Goal: Complete application form

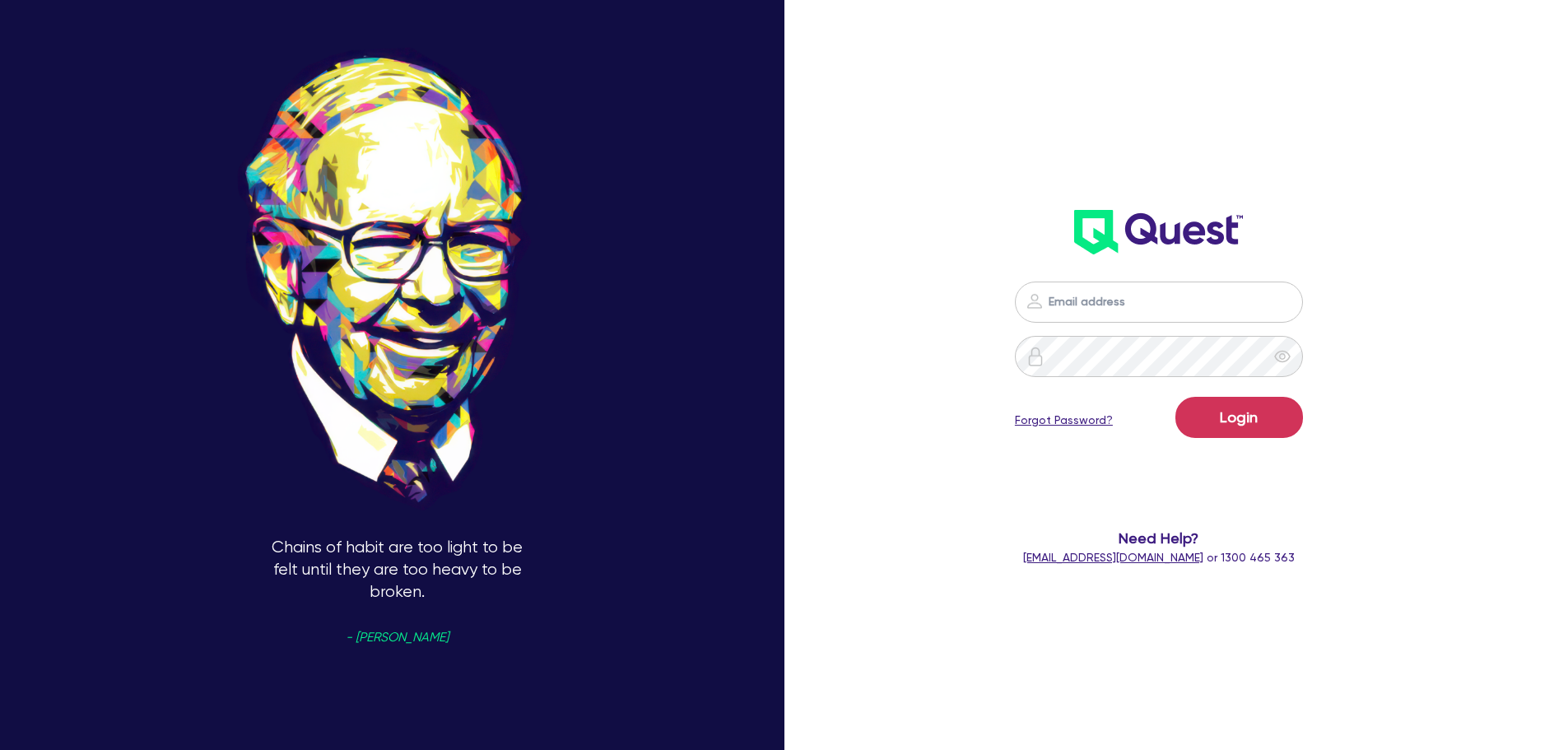
click at [1088, 314] on input "email" at bounding box center [1159, 301] width 288 height 41
type input "[PERSON_NAME][EMAIL_ADDRESS][DOMAIN_NAME]"
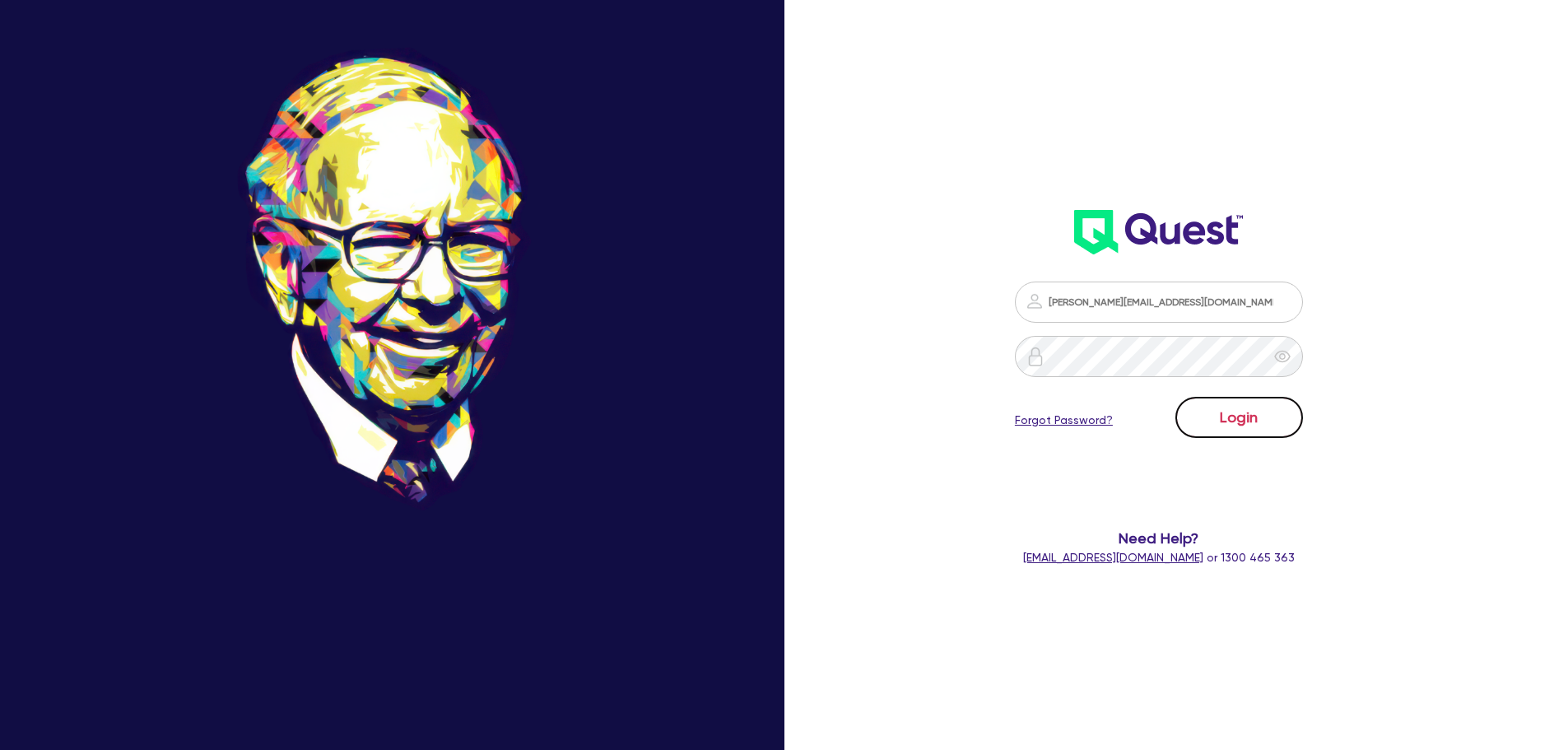
click at [1247, 424] on button "Login" at bounding box center [1239, 416] width 127 height 41
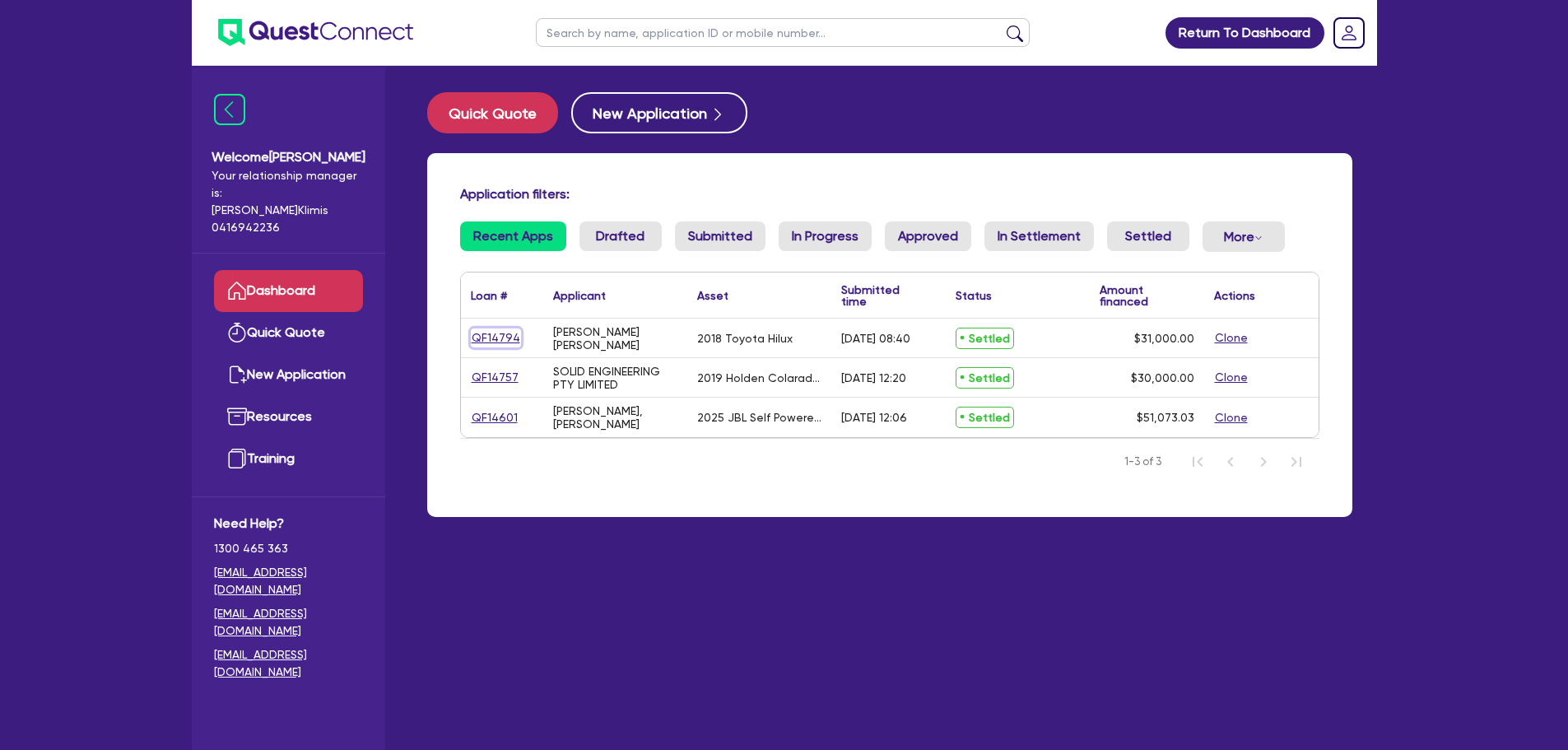
click at [497, 335] on link "QF14794" at bounding box center [496, 338] width 51 height 19
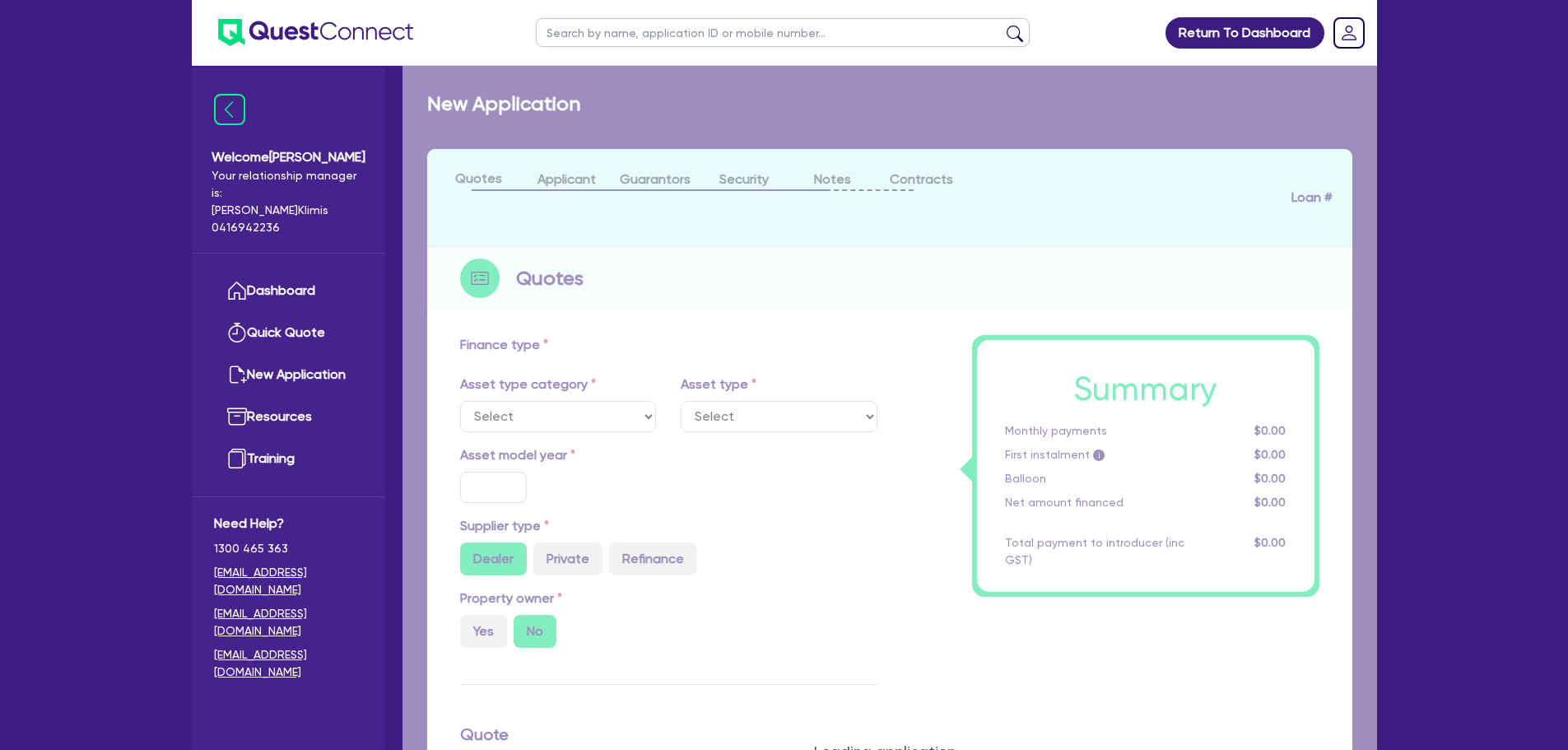
select select "CARS_AND_LIGHT_TRUCKS"
type input "2018"
radio input "false"
radio input "true"
type input "35,000"
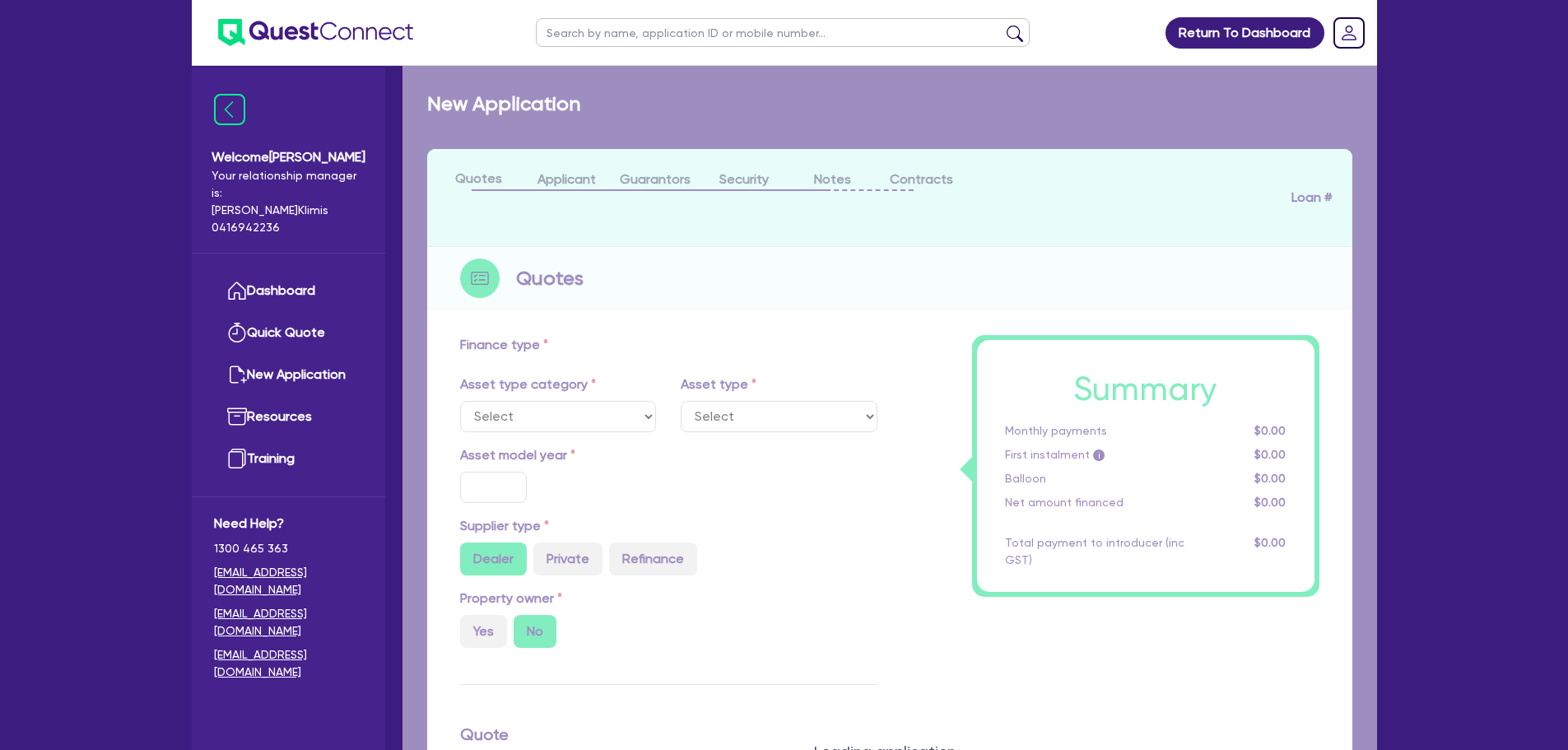
type input "4,000"
type input "20"
type input "7,000"
type input "13"
type input "4,030"
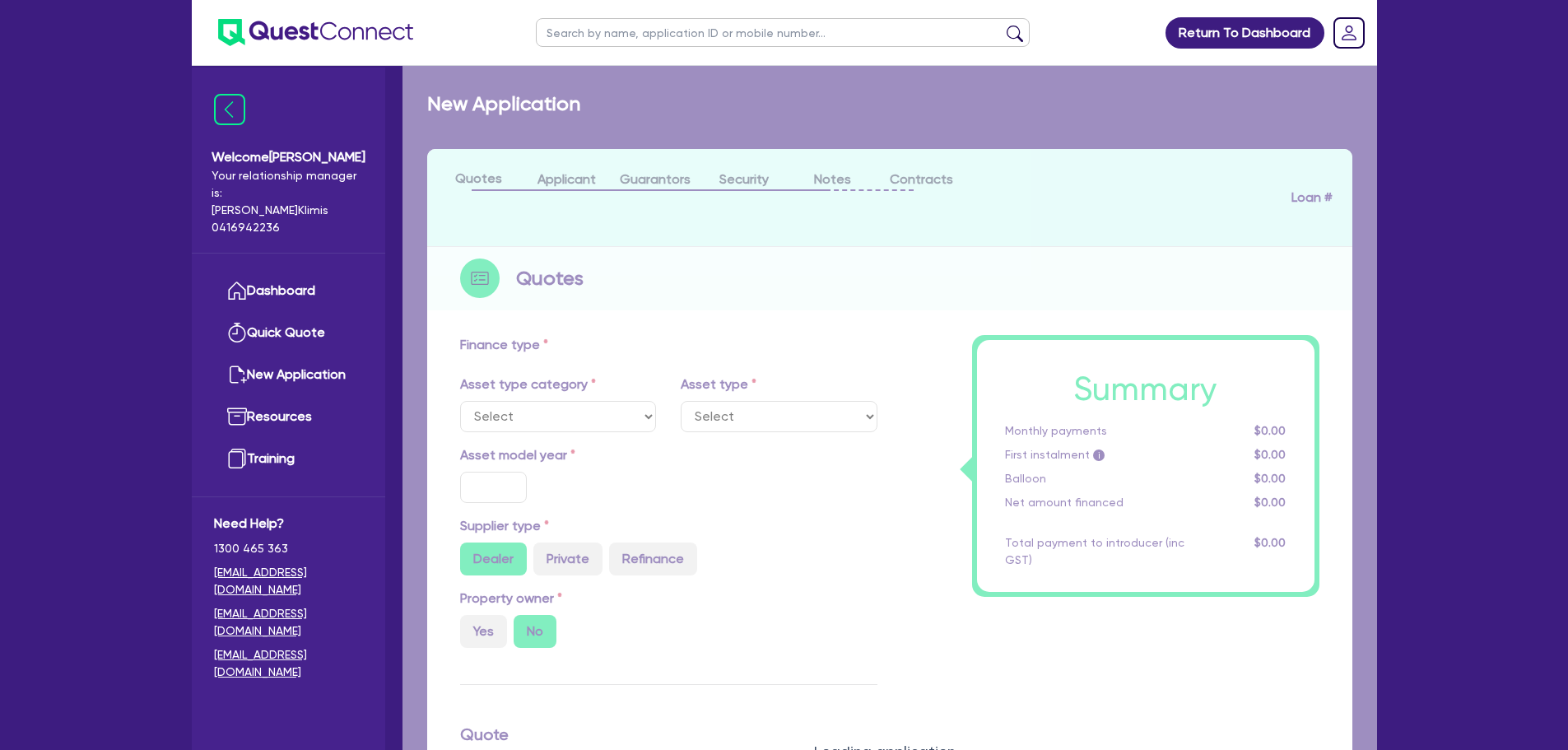
type input "17.95"
type input "900"
select select "VANS_AND_UTES"
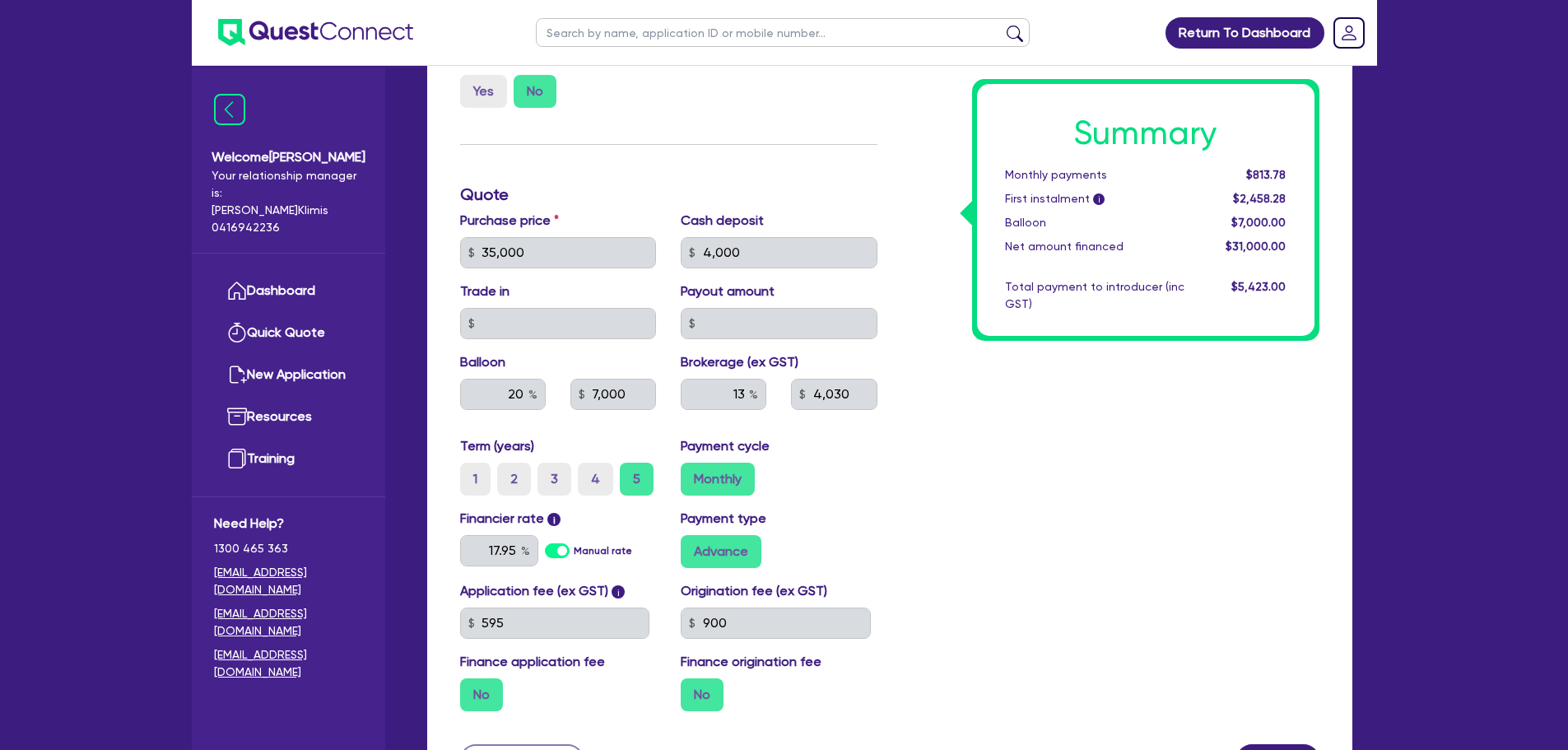
scroll to position [659, 0]
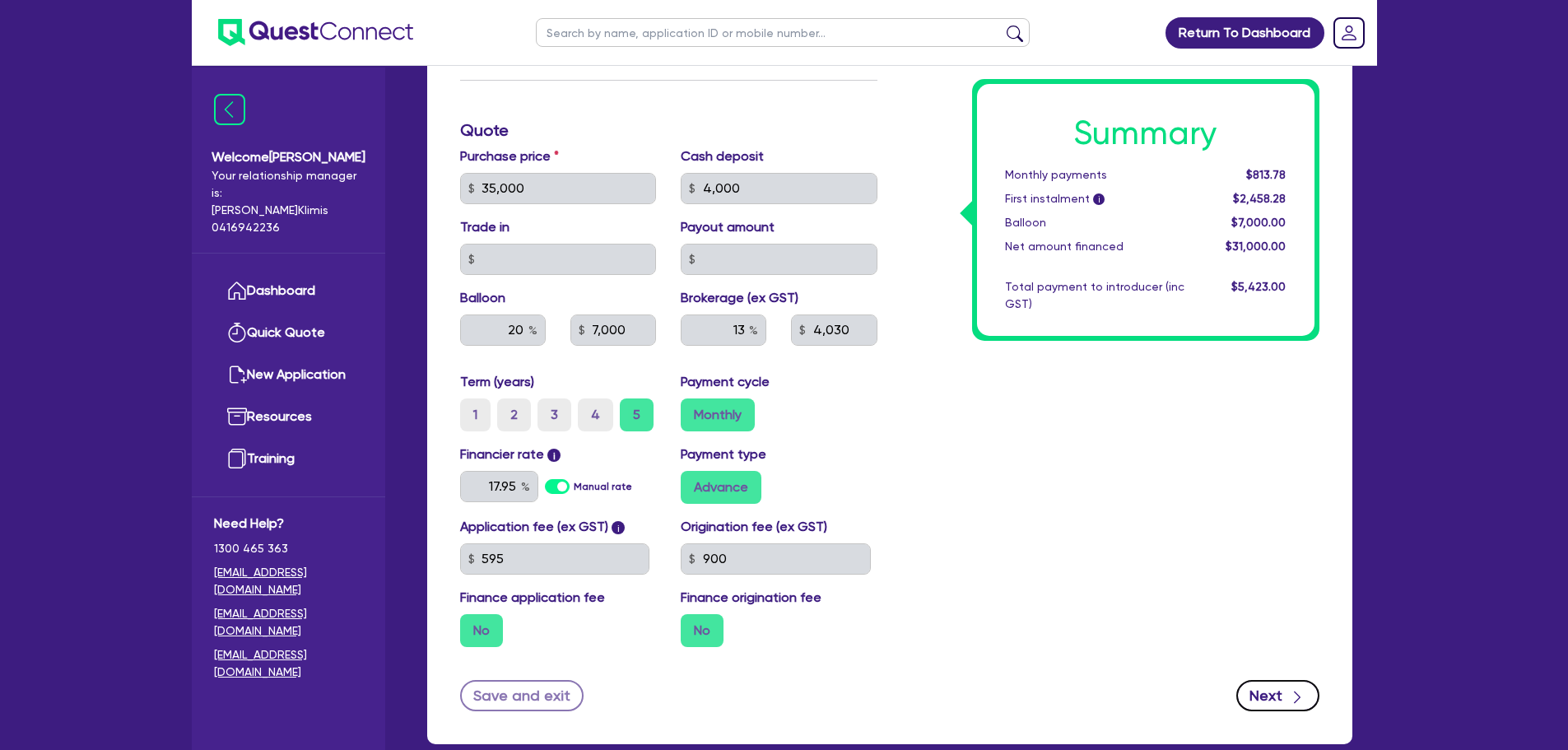
click at [1283, 679] on button "Next" at bounding box center [1277, 695] width 83 height 31
select select "SOLE_TRADER"
select select "AGRICULTURE"
select select "FARMERS"
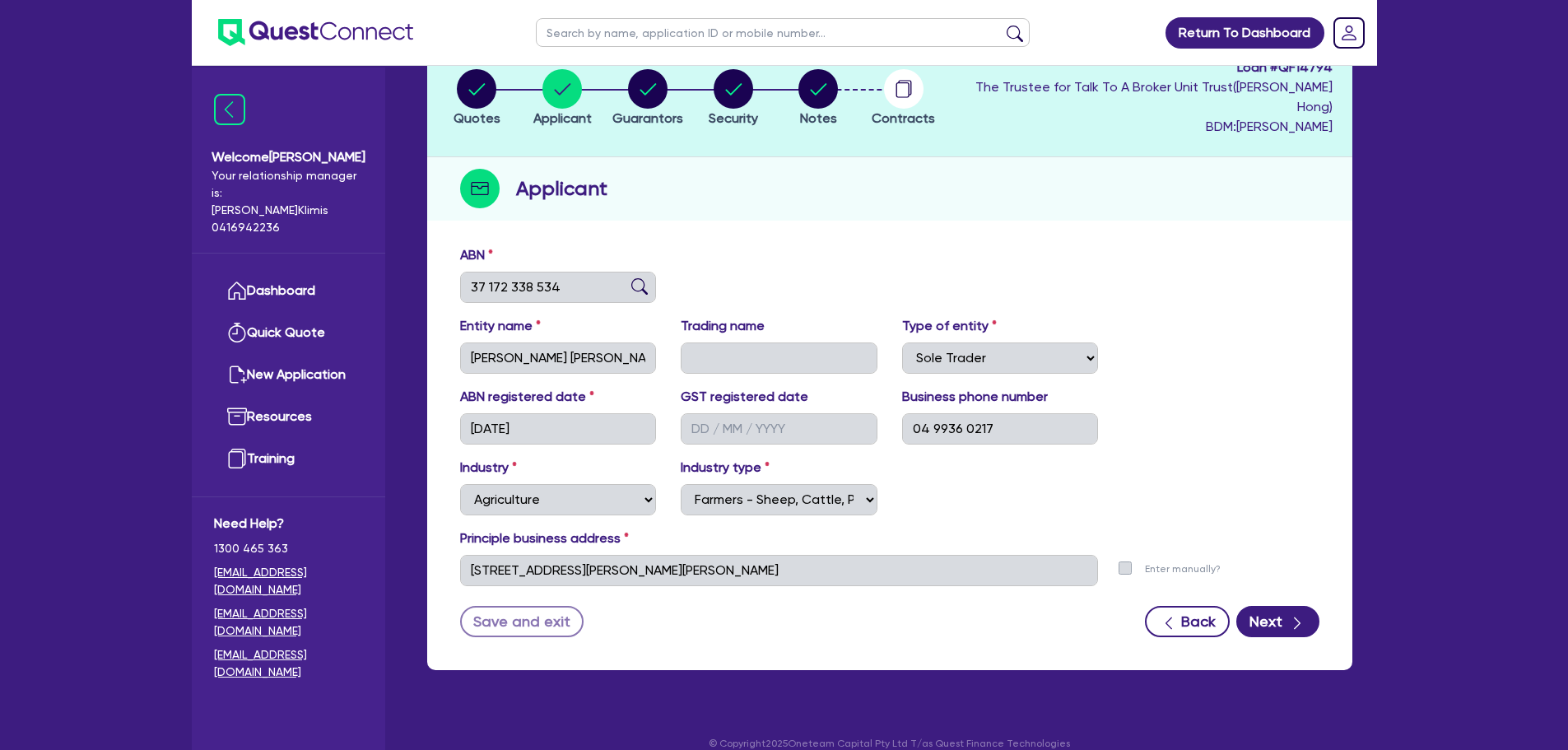
scroll to position [112, 0]
click at [1291, 614] on icon "button" at bounding box center [1297, 622] width 17 height 17
select select "MR"
select select "QLD"
select select "SINGLE"
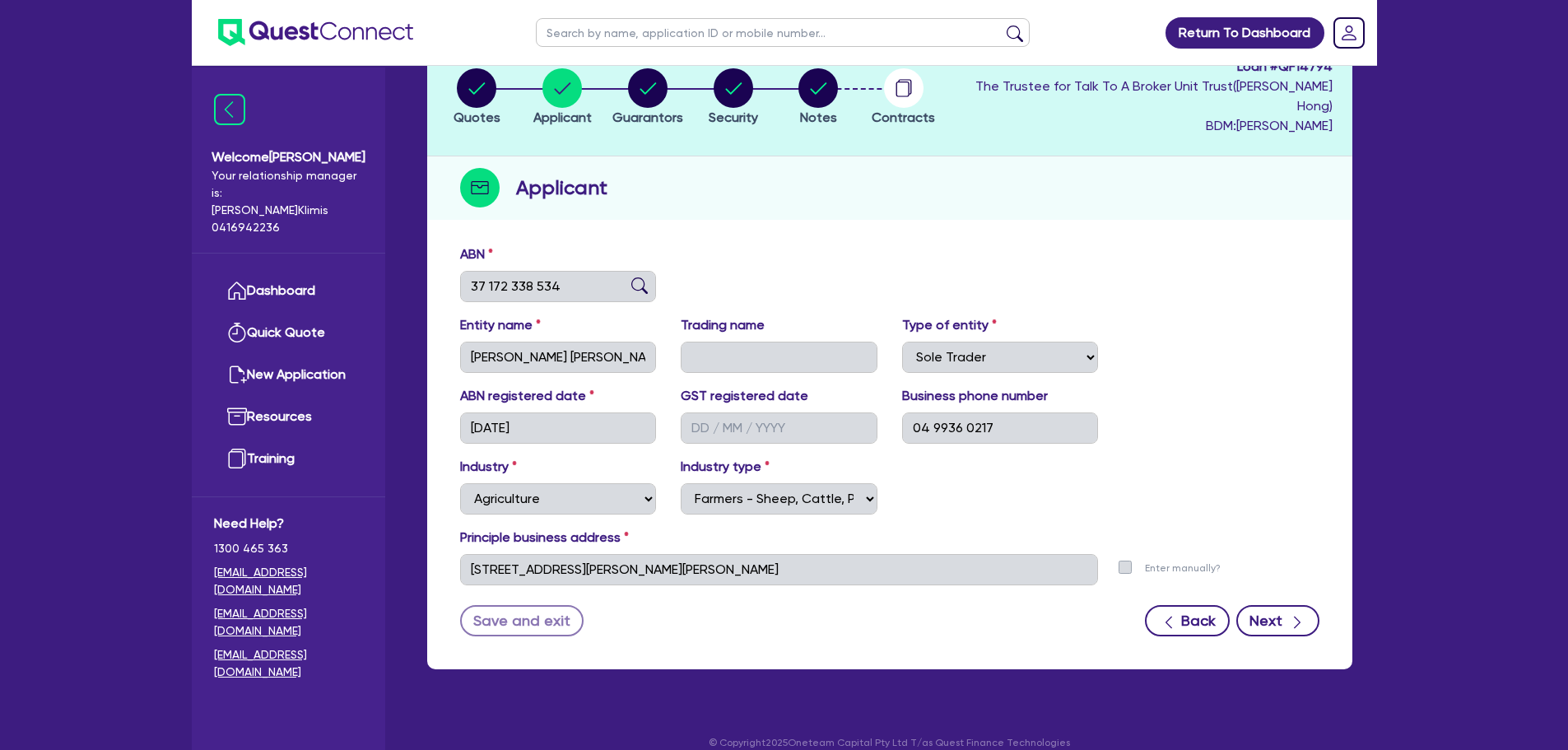
select select "VEHICLE"
select select "CASH"
select select "TRAILER"
select select "EQUIPMENT"
select select "HOUSEHOLD_PERSONAL"
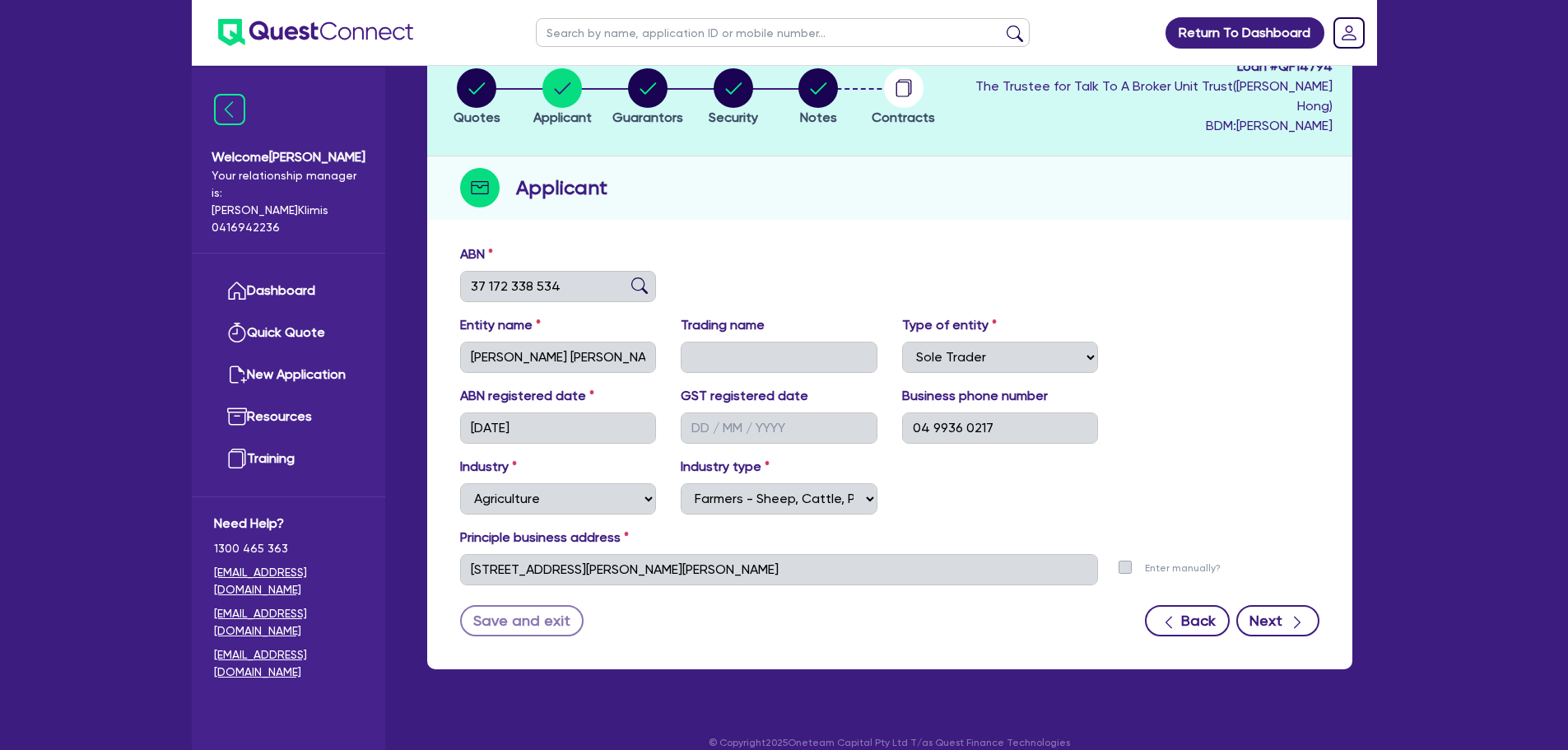
select select "MS"
select select "QLD"
select select "SINGLE"
select select "VEHICLE"
select select "PROPERTY"
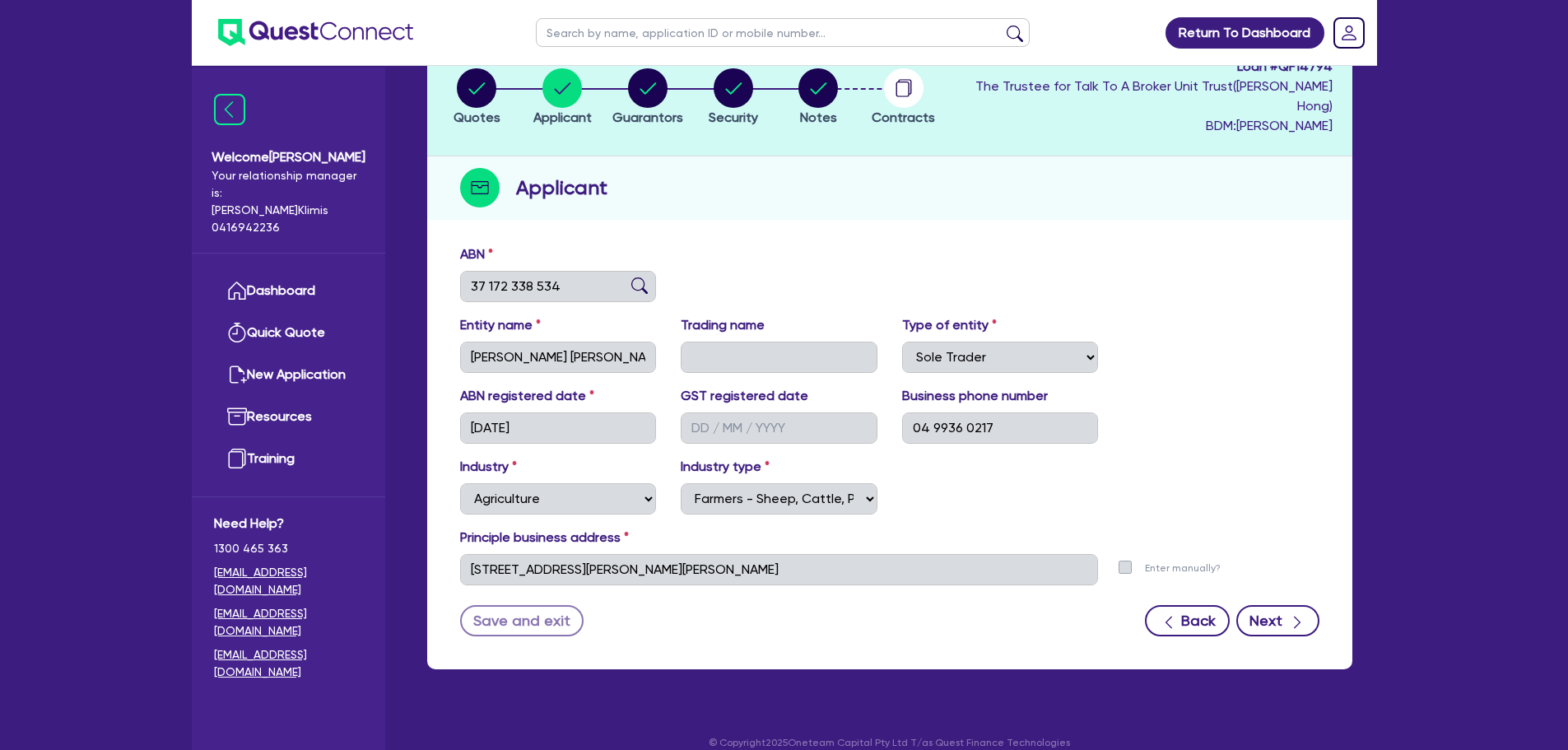
select select "OTHER"
select select "HOUSEHOLD_PERSONAL"
select select "MORTGAGE"
select select "PERSONAL_LOAN"
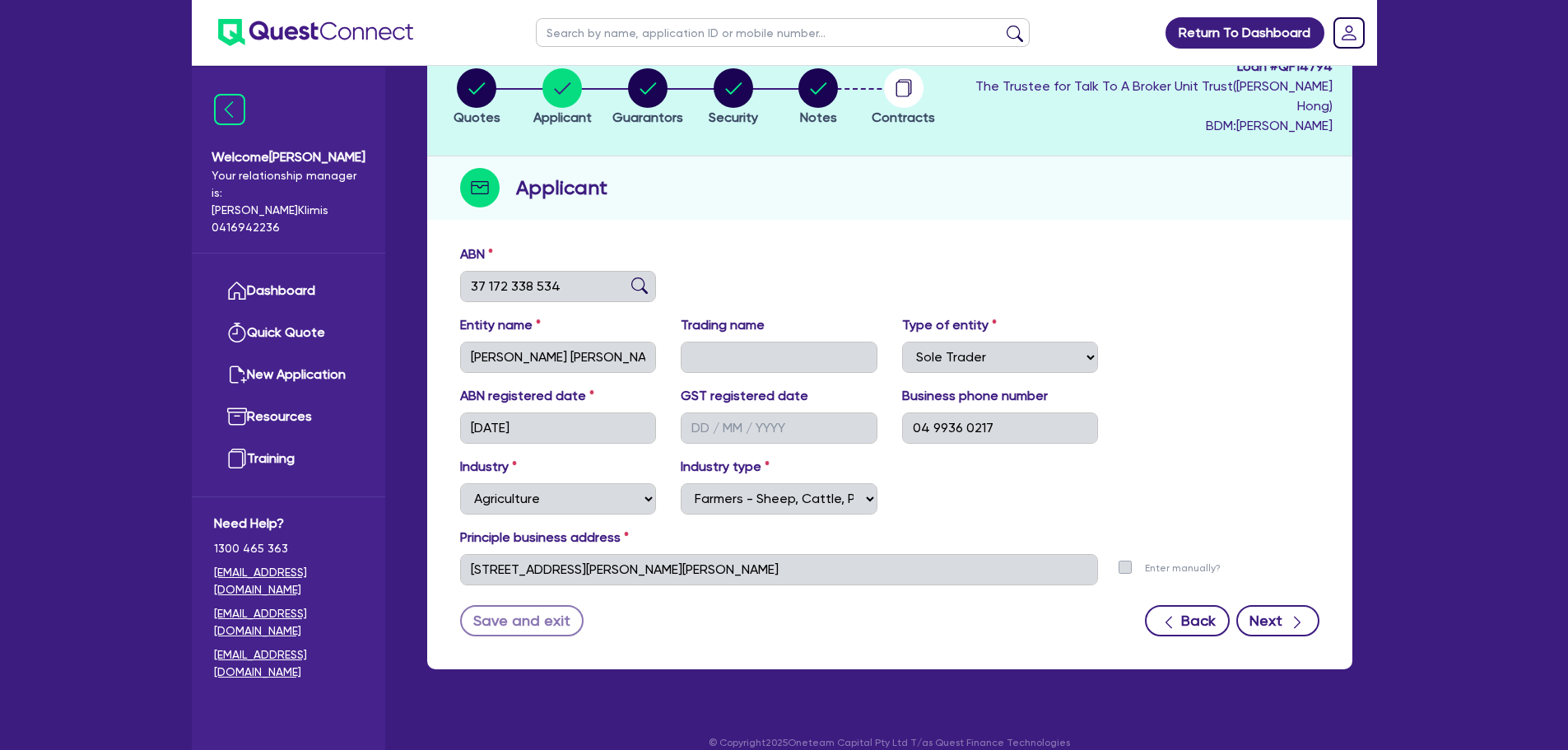
select select "OTHER"
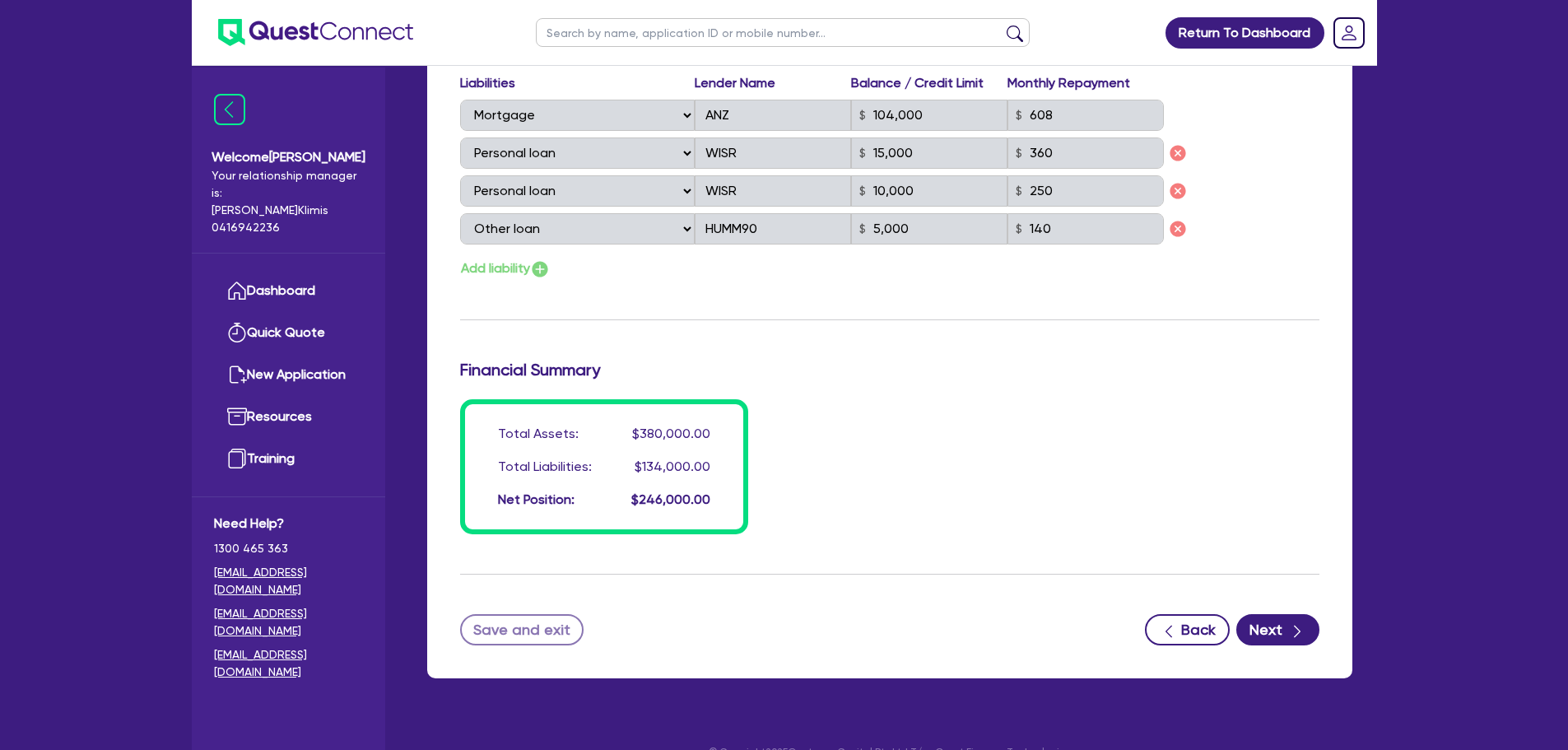
scroll to position [2725, 0]
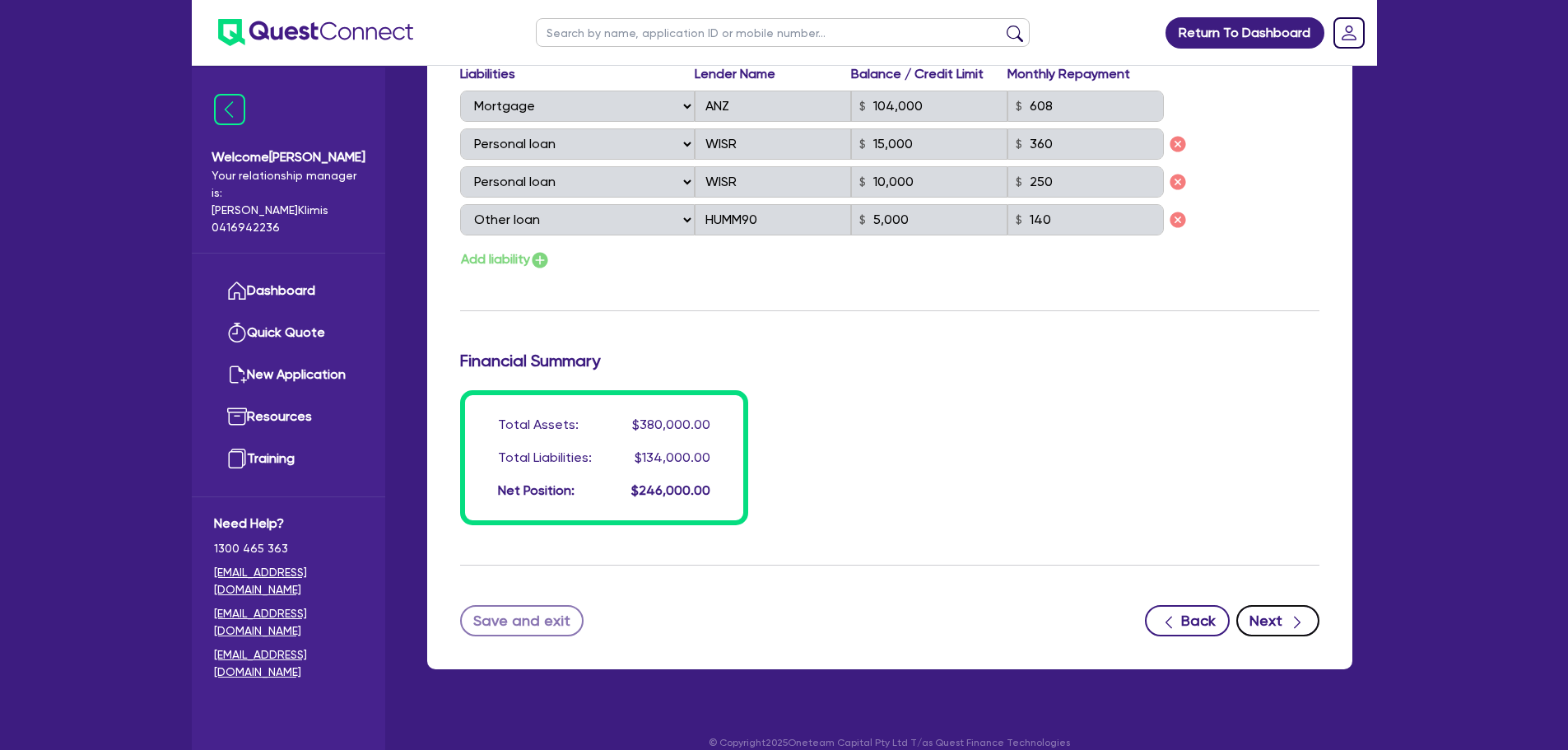
click at [1261, 607] on button "Next" at bounding box center [1277, 620] width 83 height 31
select select "CARS_AND_LIGHT_TRUCKS"
select select "VANS_AND_UTES"
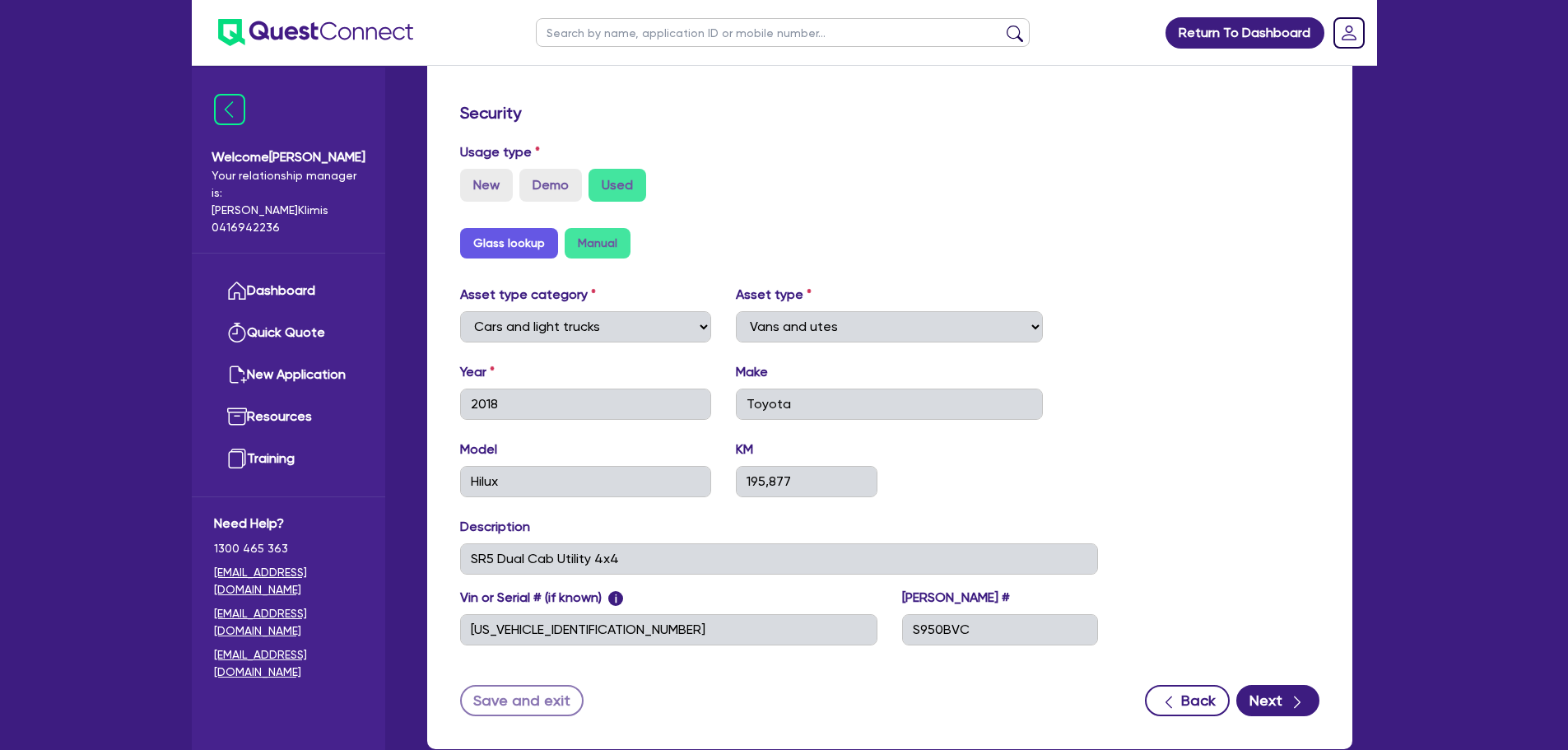
scroll to position [505, 0]
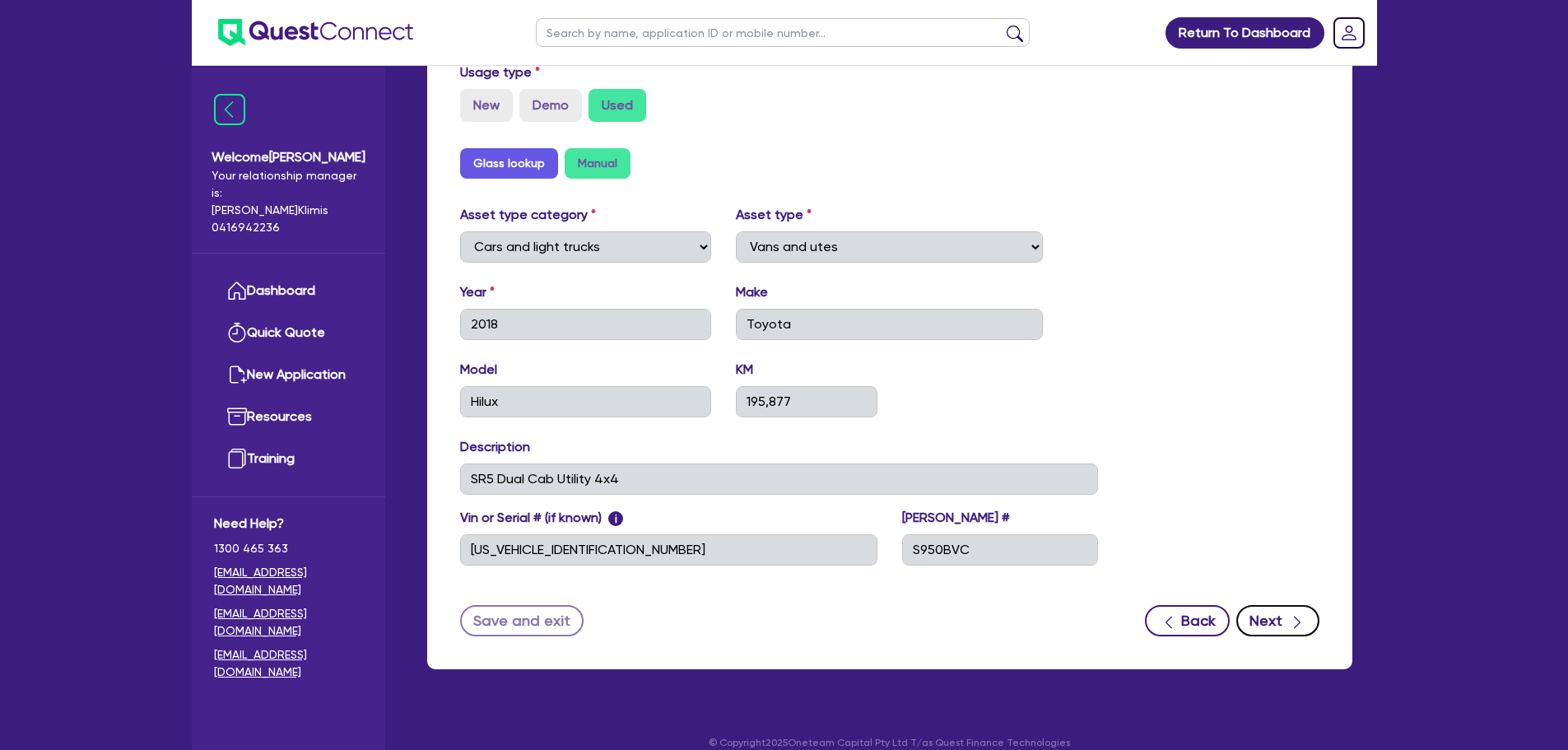
click at [1289, 614] on icon "button" at bounding box center [1297, 622] width 17 height 17
select select "Quest Finance - Own Book"
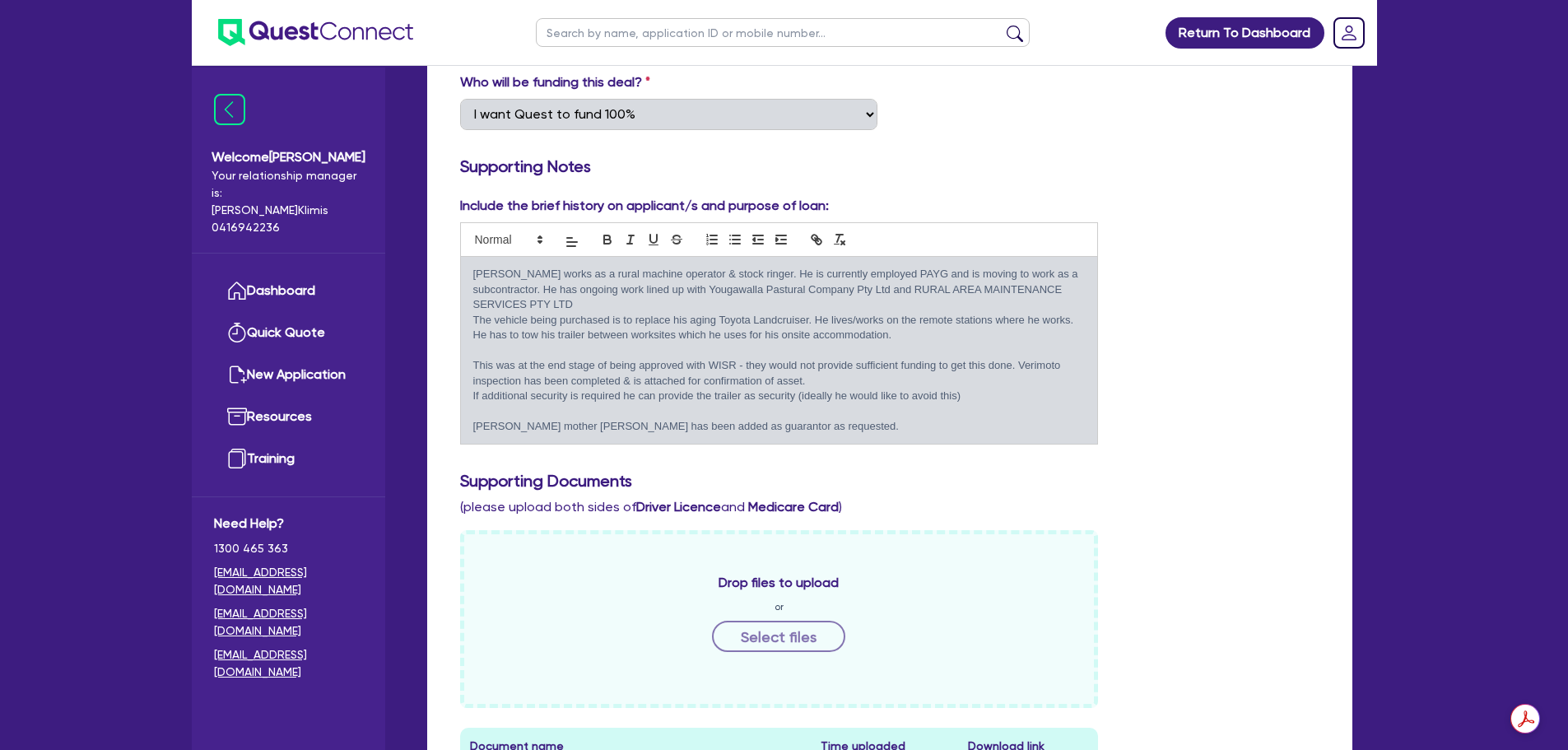
scroll to position [329, 0]
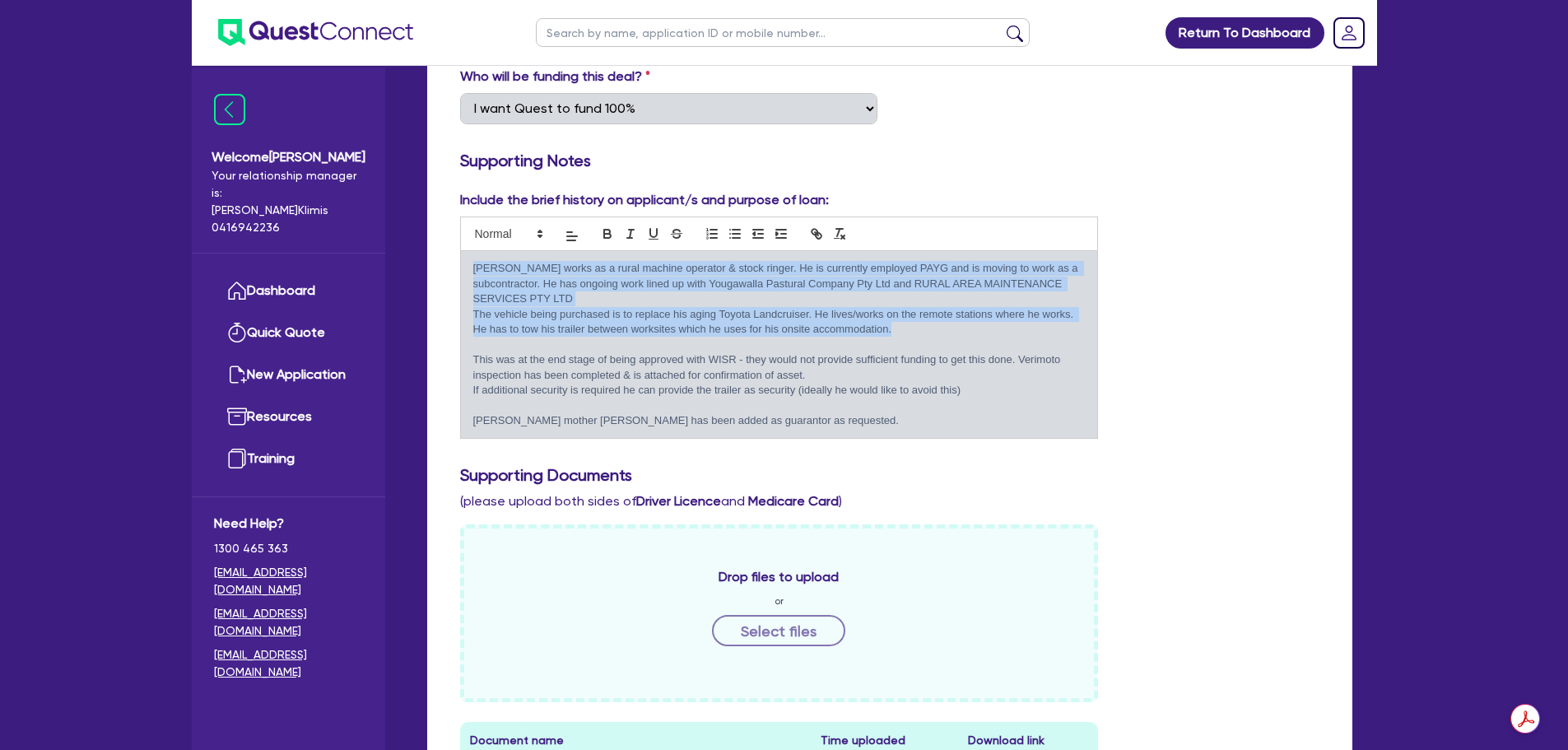
drag, startPoint x: 508, startPoint y: 262, endPoint x: 927, endPoint y: 312, distance: 422.0
click at [927, 312] on div "[PERSON_NAME] works as a rural machine operator & stock ringer. He is currently…" at bounding box center [779, 344] width 637 height 186
copy div "[PERSON_NAME] works as a rural machine operator & stock ringer. He is currently…"
